Goal: Task Accomplishment & Management: Manage account settings

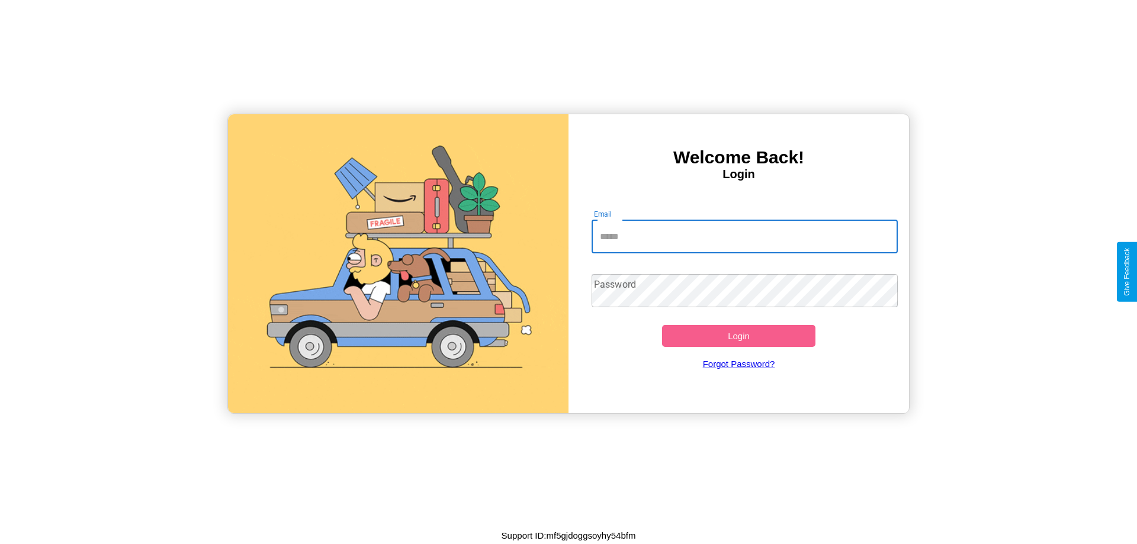
click at [745, 236] on input "Email" at bounding box center [745, 236] width 307 height 33
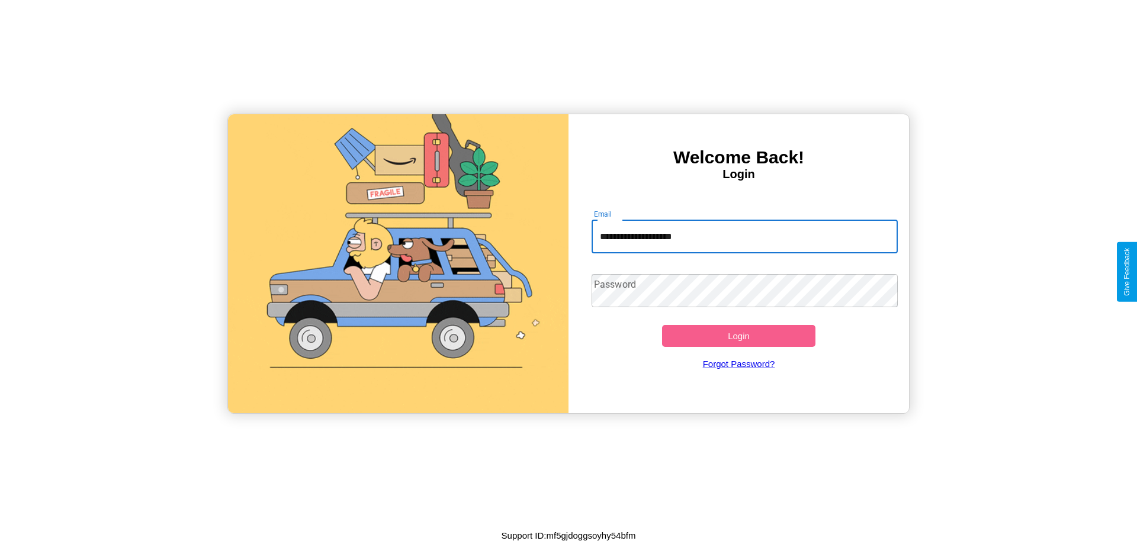
type input "**********"
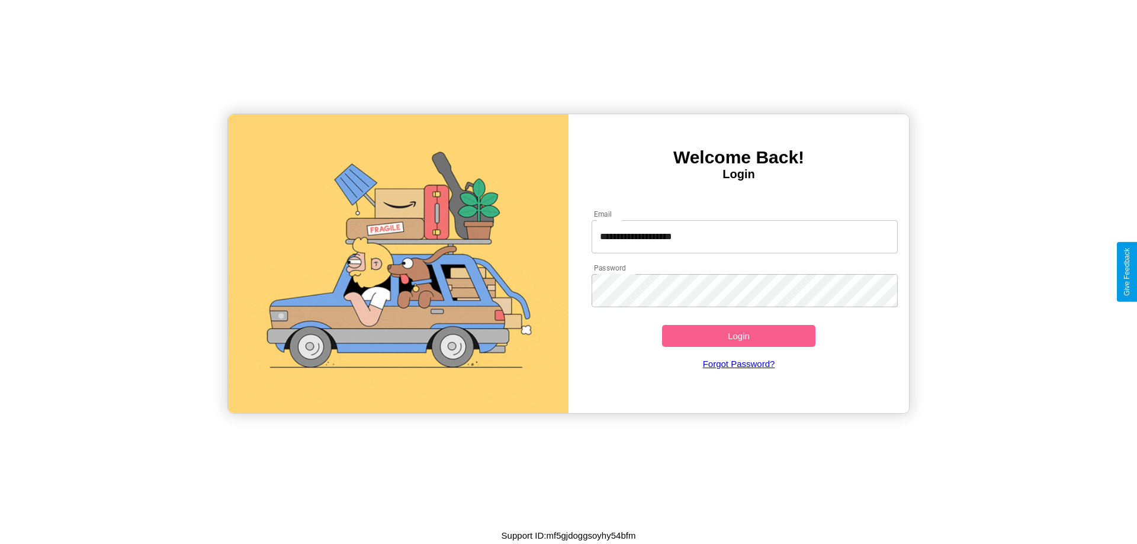
click at [739, 336] on button "Login" at bounding box center [738, 336] width 153 height 22
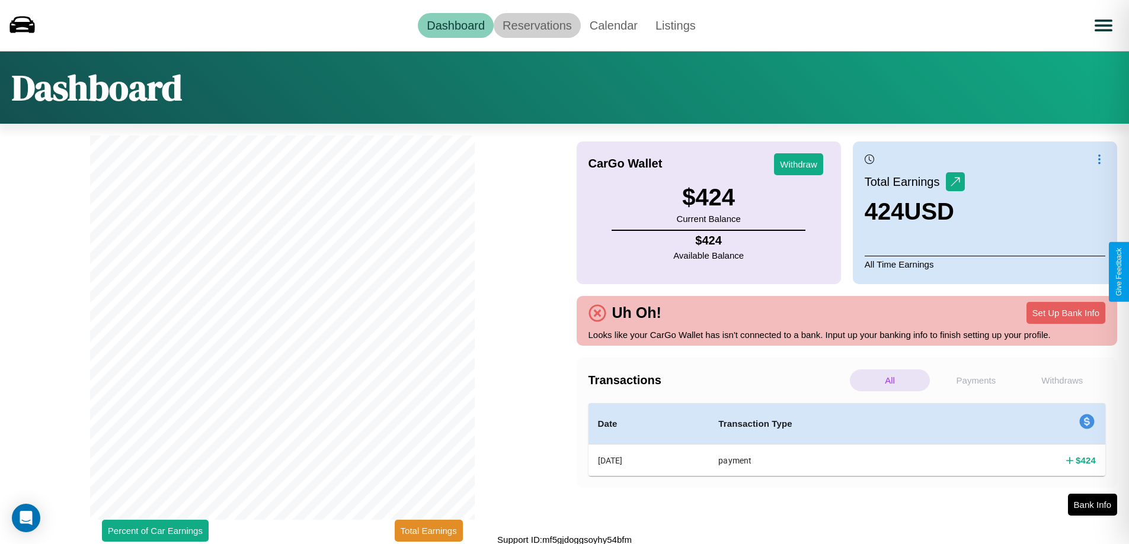
click at [537, 25] on link "Reservations" at bounding box center [536, 25] width 87 height 25
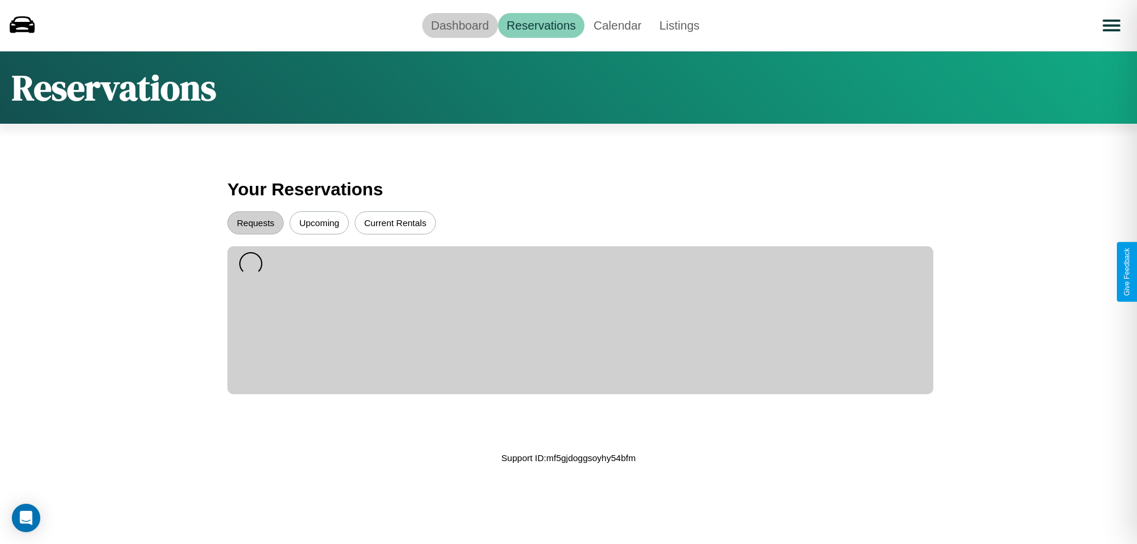
click at [460, 25] on link "Dashboard" at bounding box center [460, 25] width 76 height 25
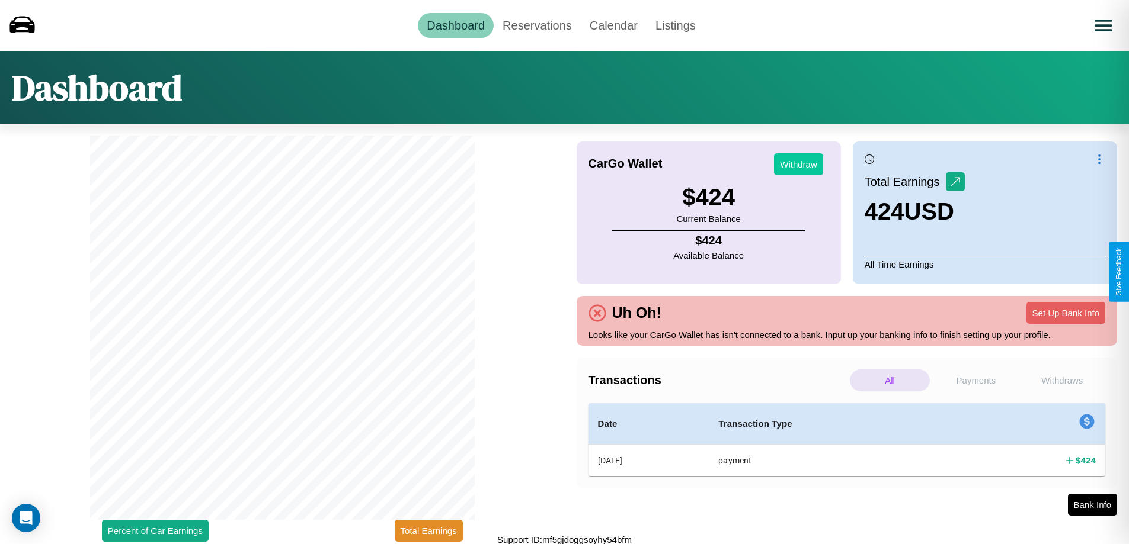
click at [798, 164] on button "Withdraw" at bounding box center [798, 164] width 49 height 22
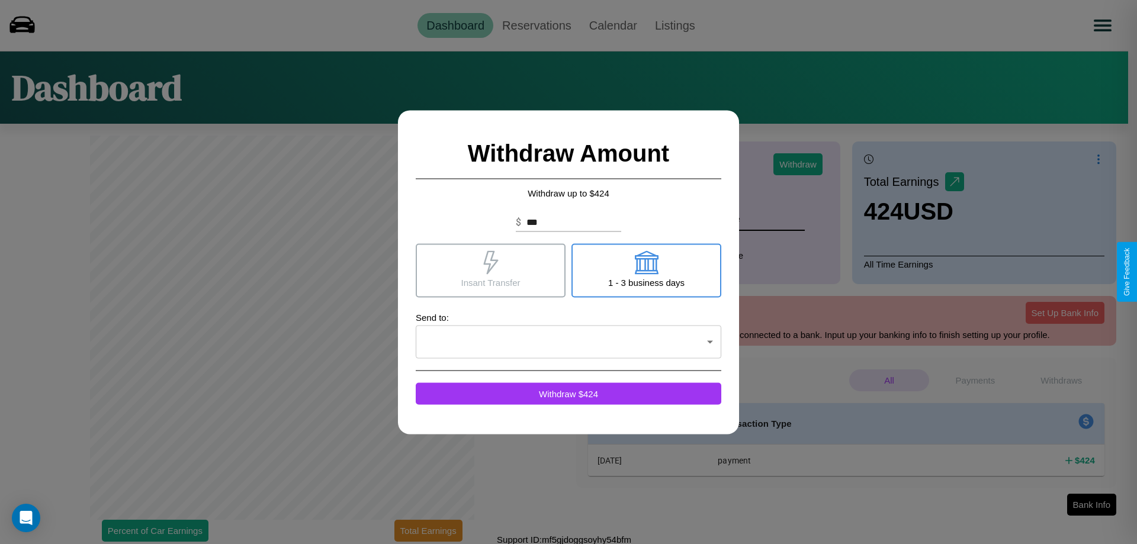
click at [491, 270] on icon at bounding box center [490, 263] width 15 height 24
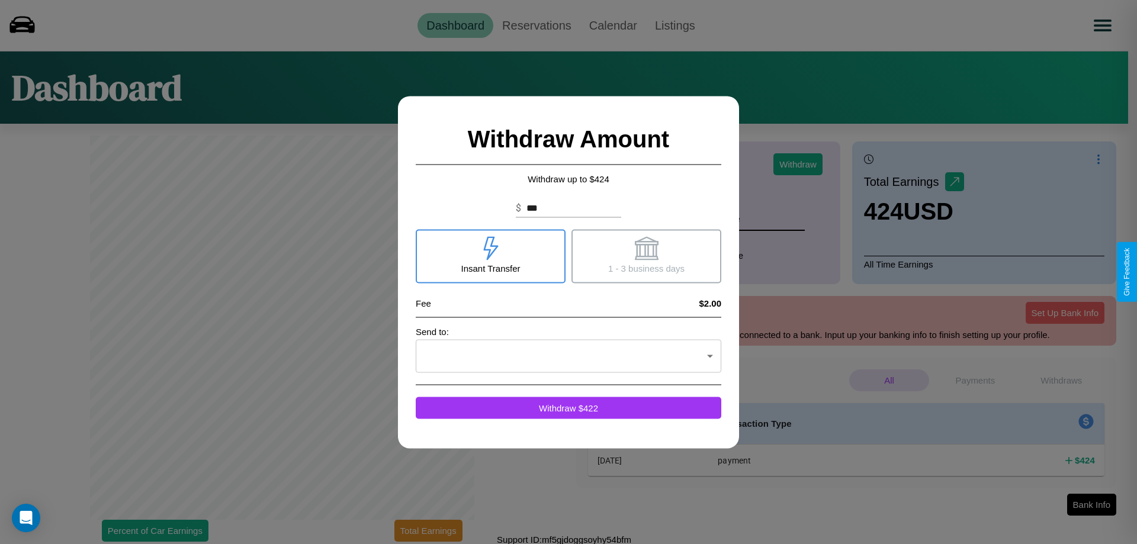
click at [646, 256] on icon at bounding box center [646, 248] width 24 height 24
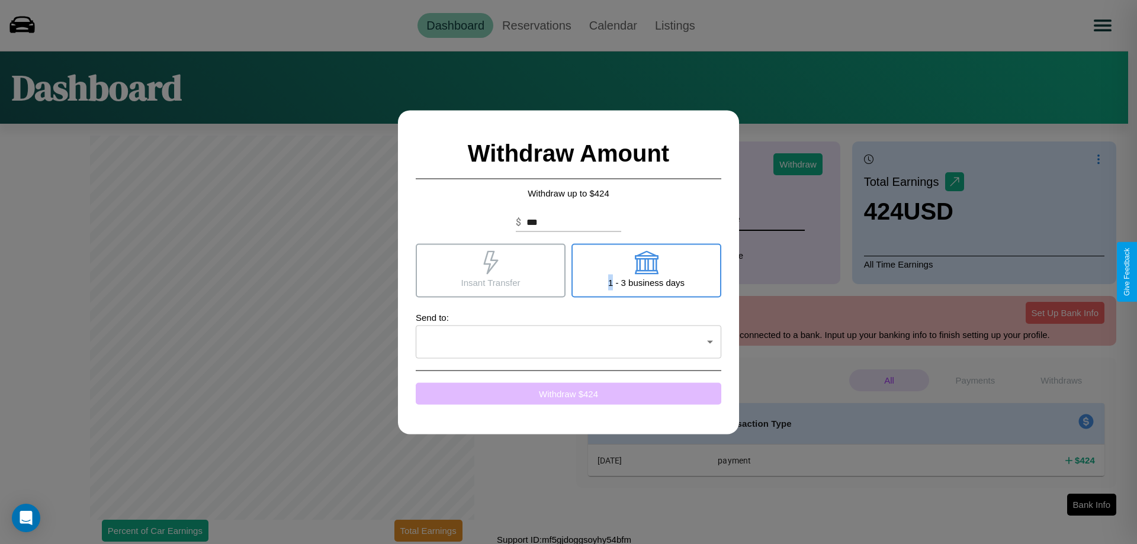
click at [569, 393] on button "Withdraw $ 424" at bounding box center [569, 394] width 306 height 22
